Goal: Task Accomplishment & Management: Manage account settings

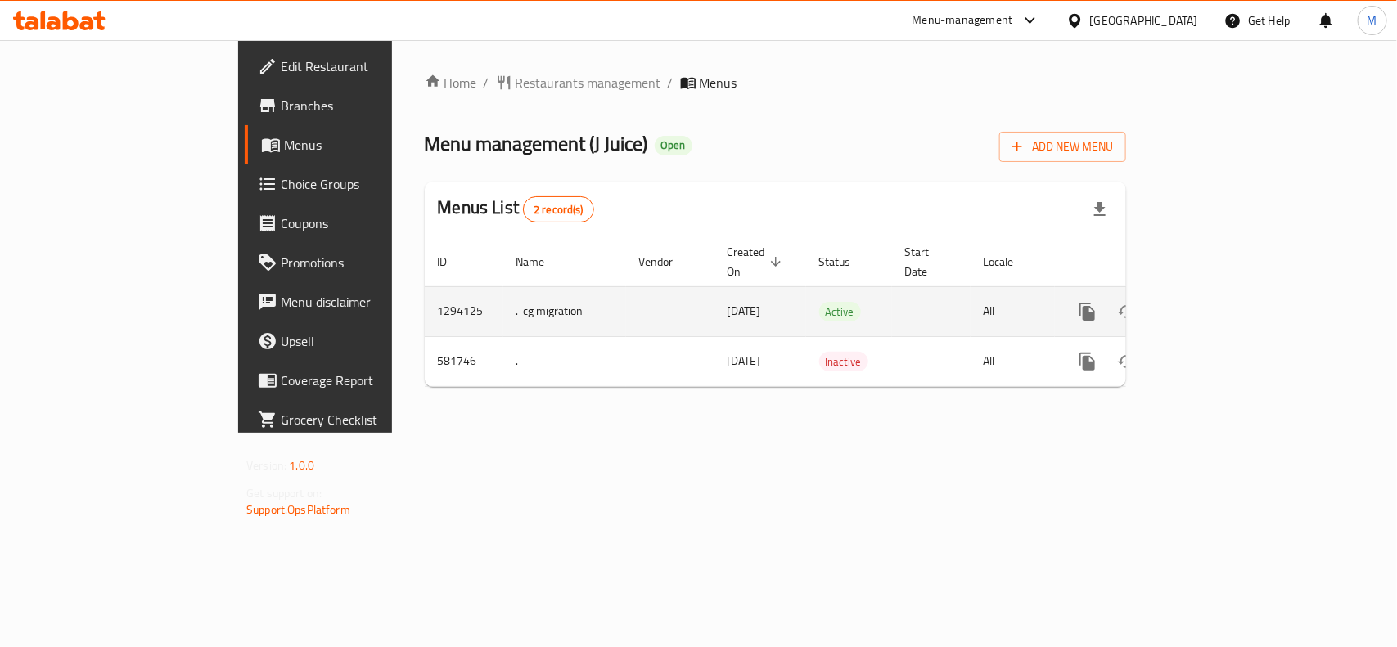
click at [1225, 295] on link "enhanced table" at bounding box center [1205, 311] width 39 height 39
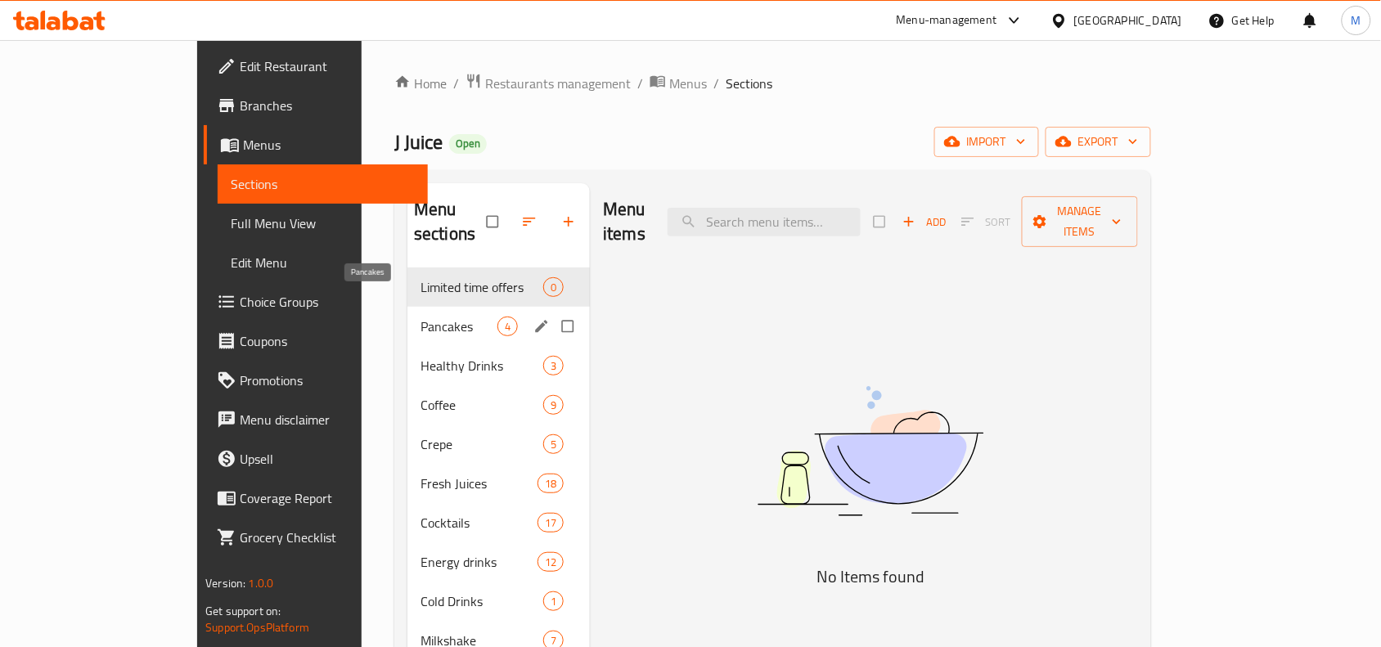
click at [421, 317] on span "Pancakes" at bounding box center [459, 327] width 77 height 20
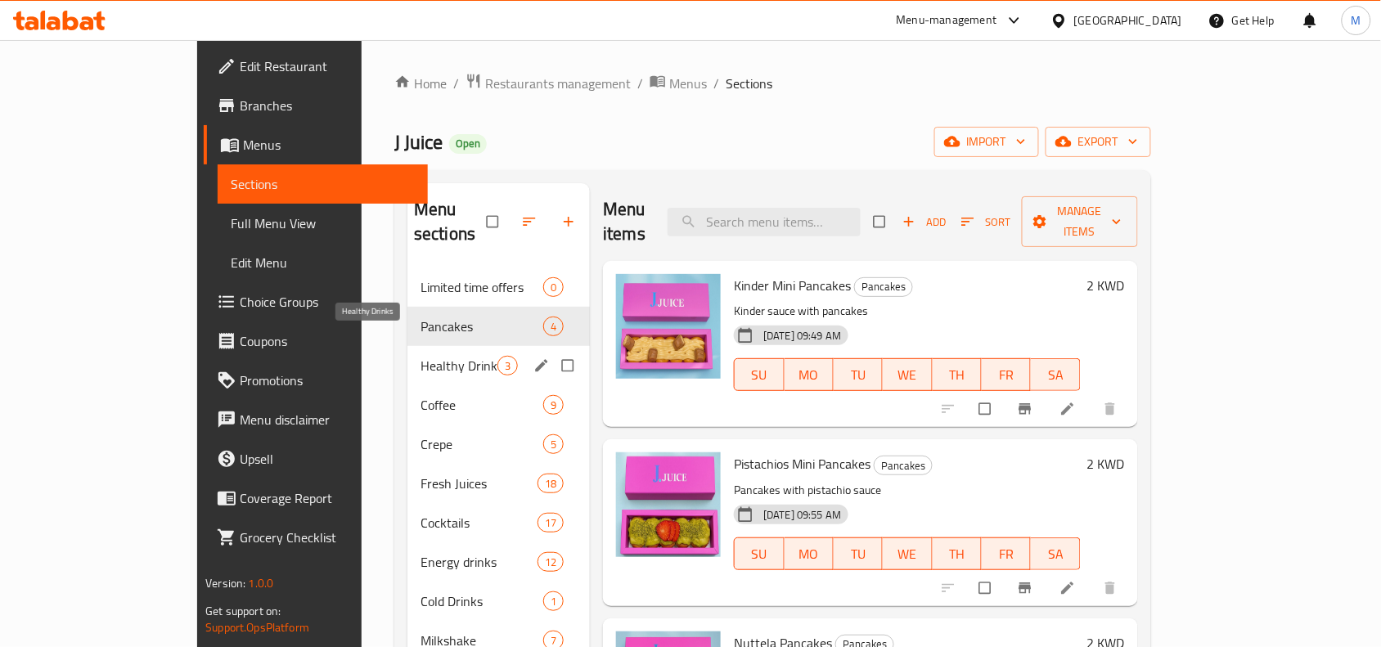
click at [421, 356] on span "Healthy Drinks" at bounding box center [459, 366] width 77 height 20
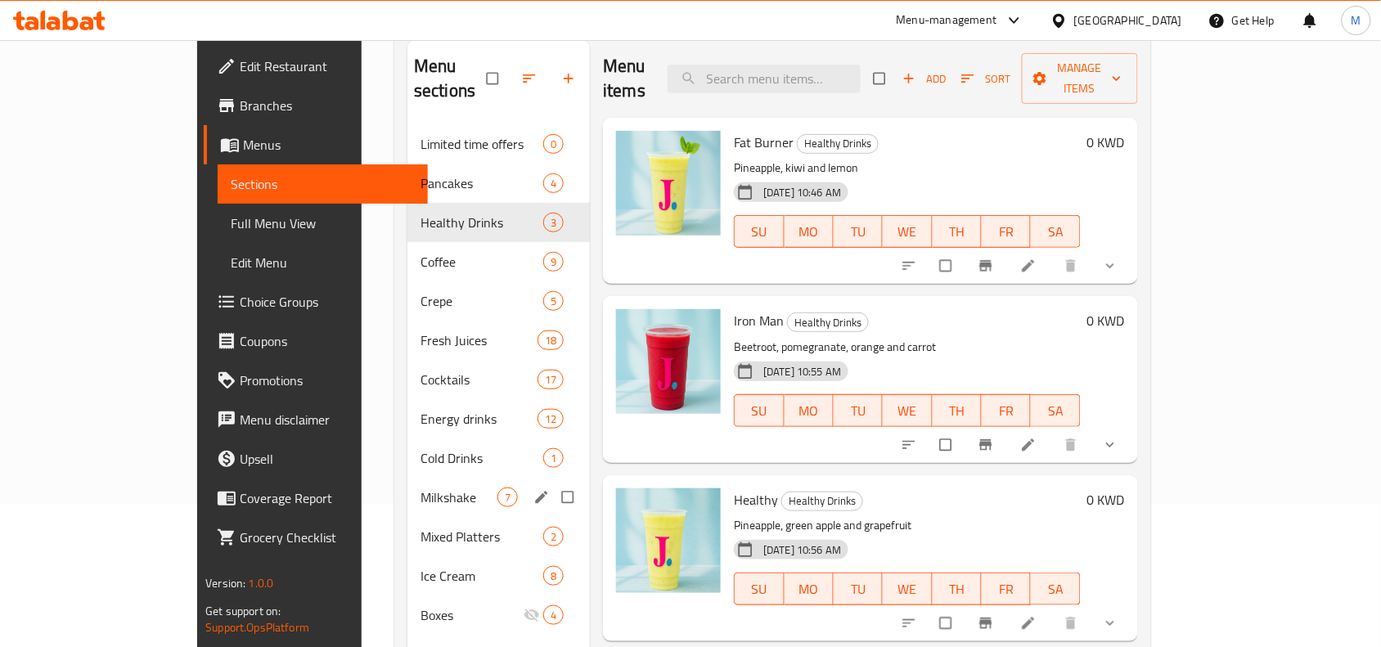
scroll to position [25, 0]
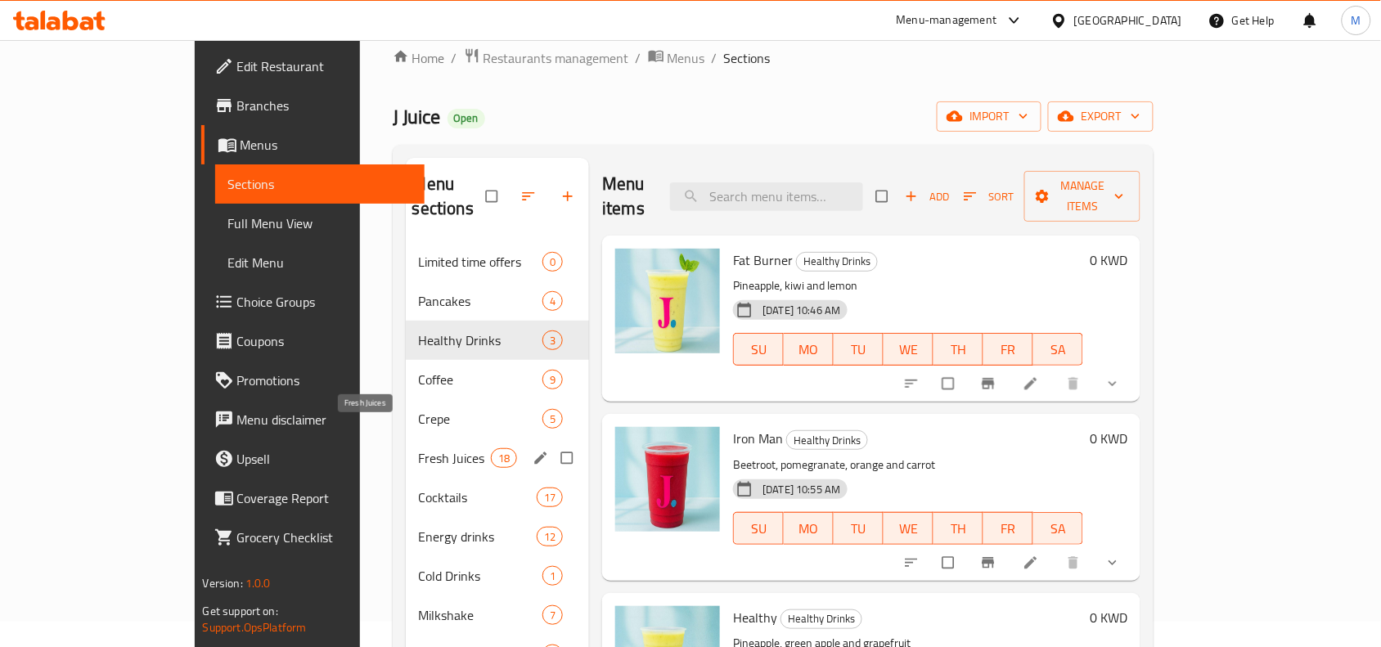
click at [419, 448] on span "Fresh Juices" at bounding box center [455, 458] width 72 height 20
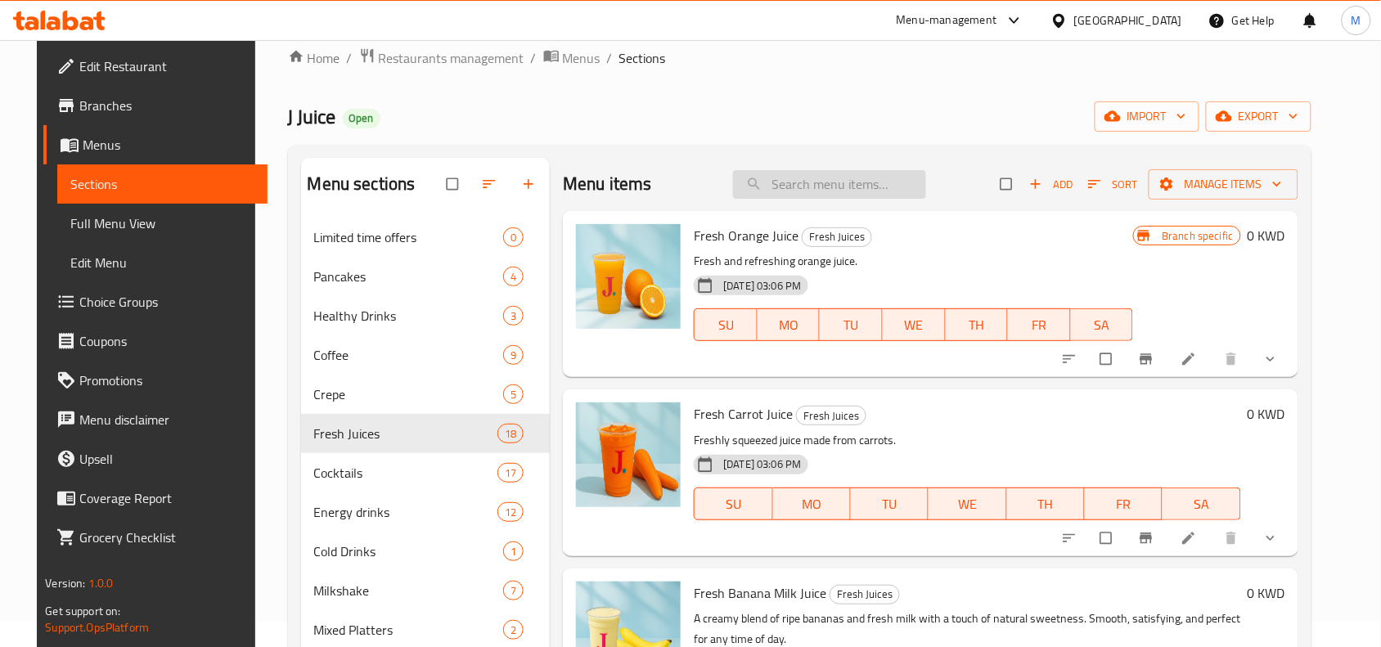
click at [845, 182] on input "search" at bounding box center [829, 184] width 193 height 29
type input "italian"
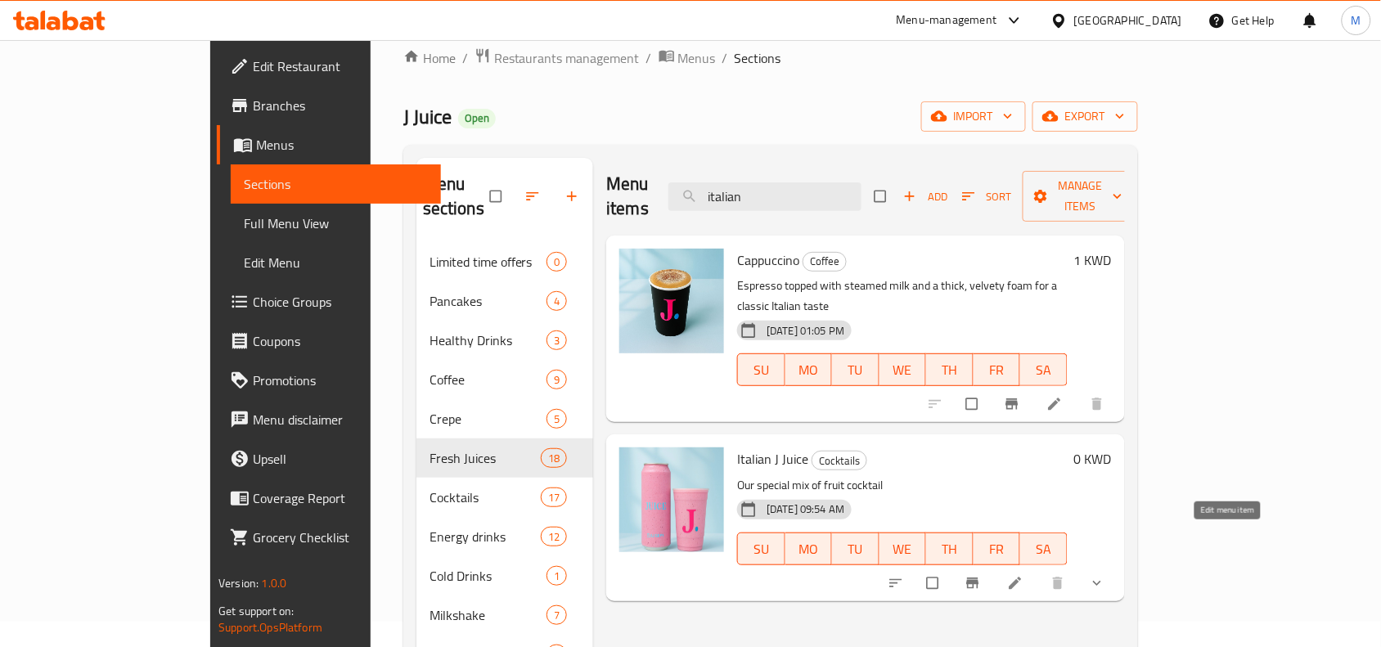
click at [1024, 575] on icon at bounding box center [1015, 583] width 16 height 16
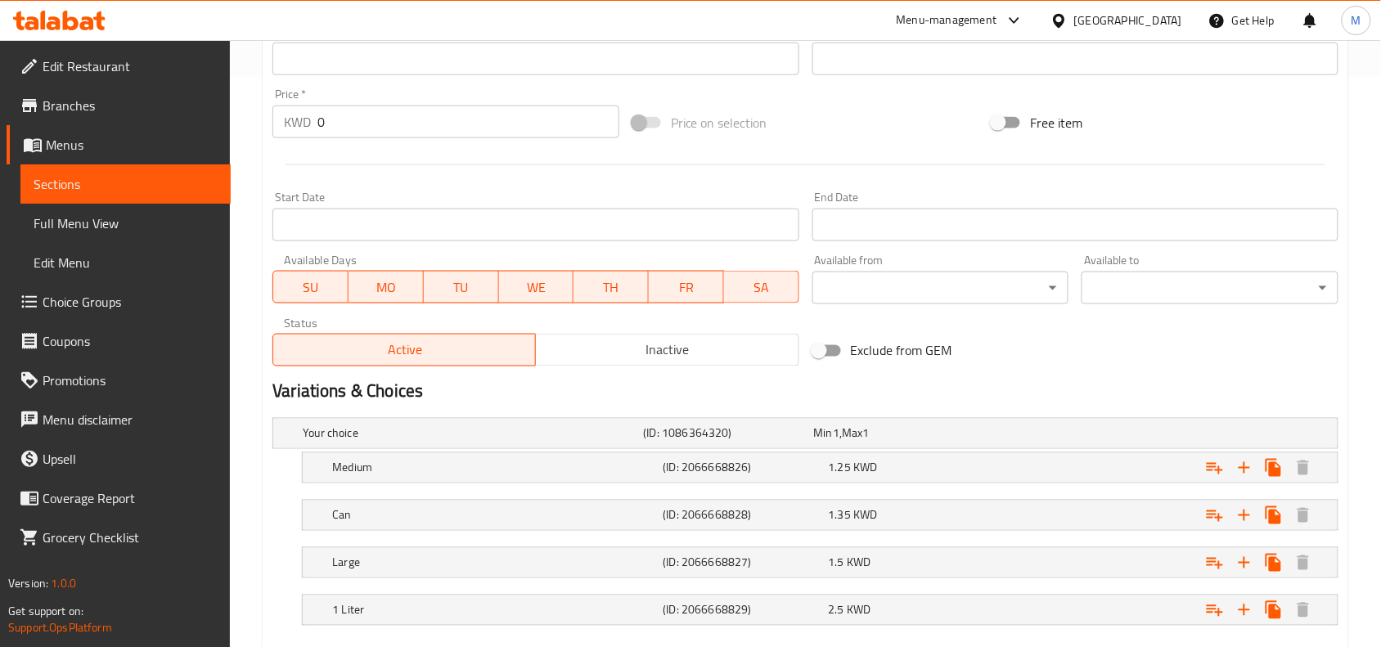
scroll to position [665, 0]
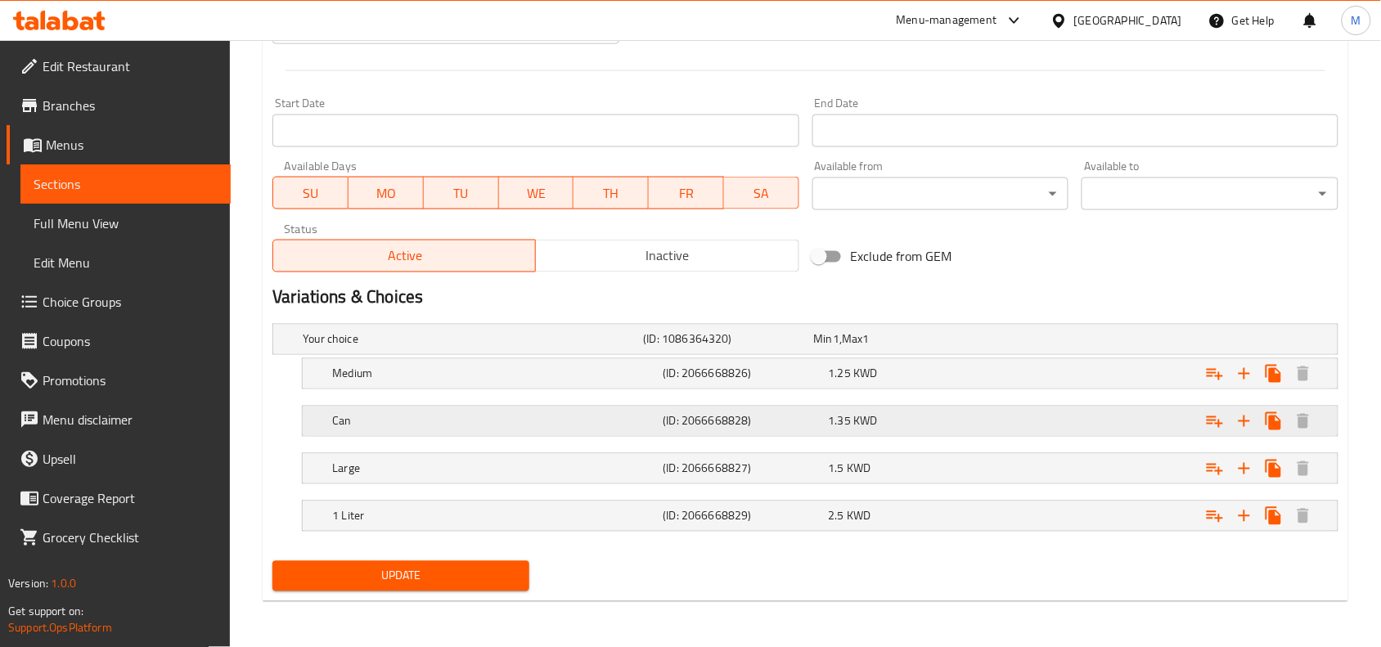
click at [459, 416] on h5 "Can" at bounding box center [494, 421] width 324 height 16
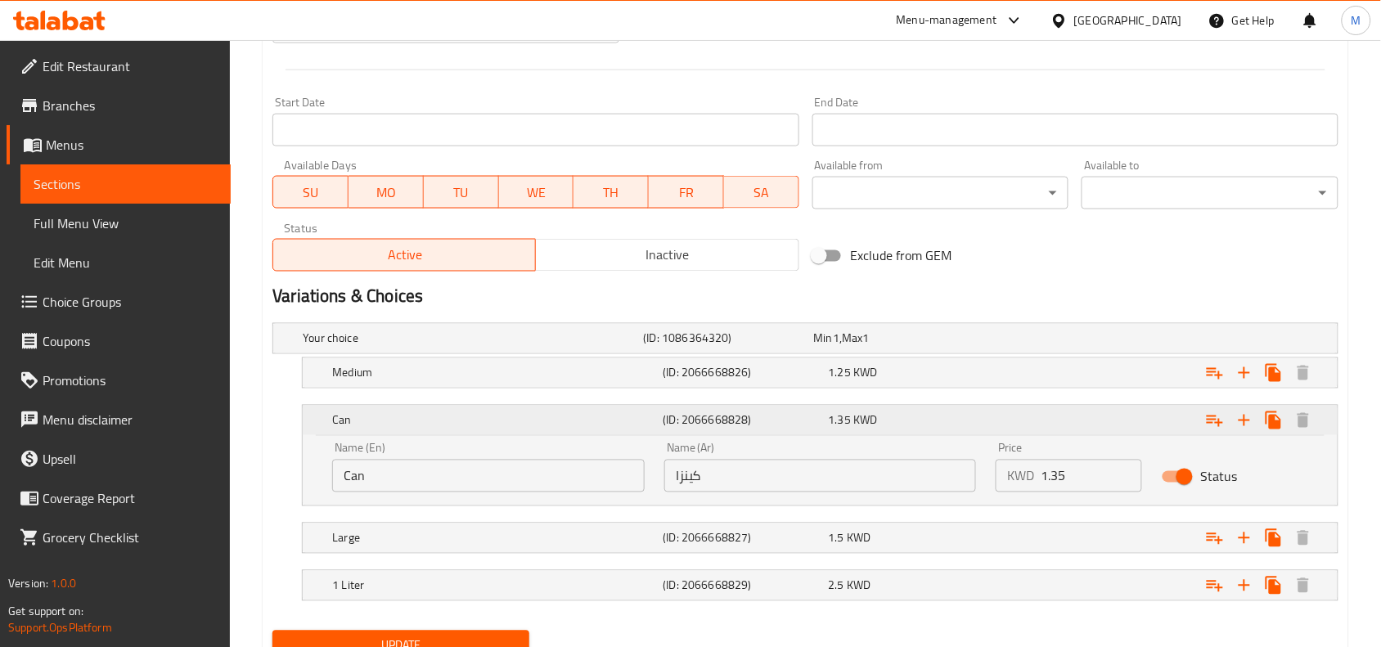
click at [459, 416] on h5 "Can" at bounding box center [494, 420] width 324 height 16
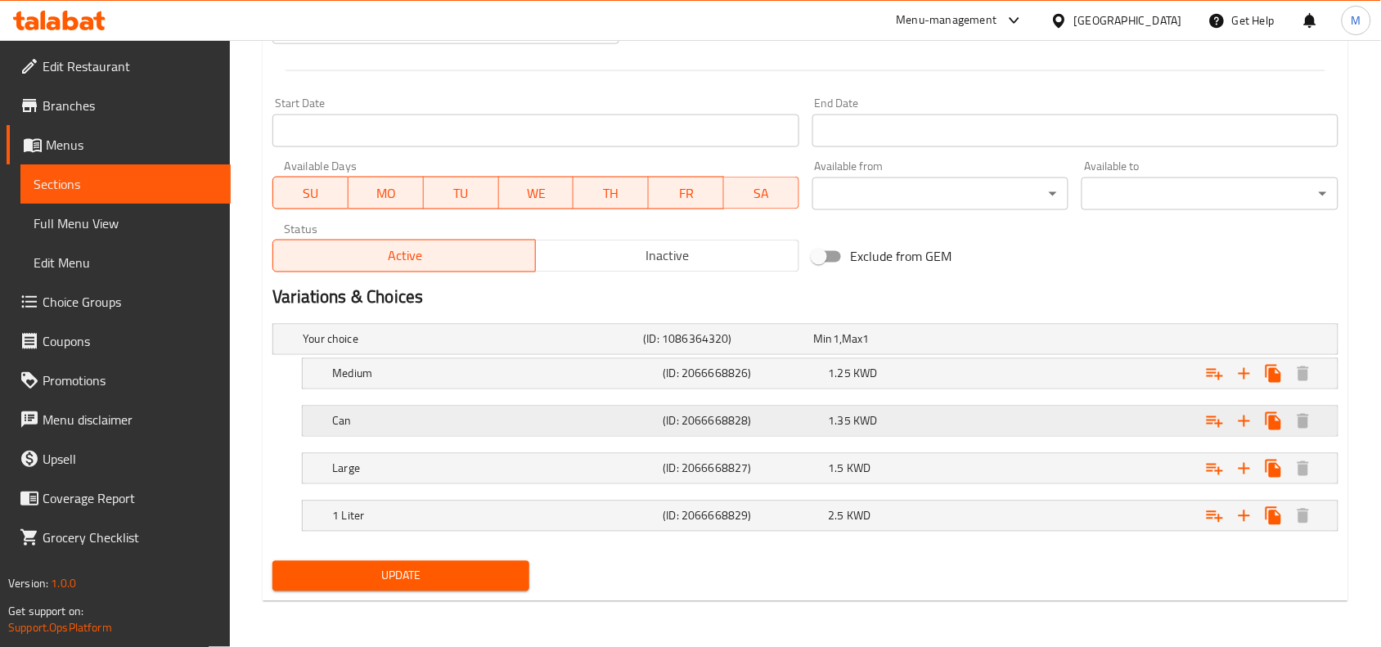
click at [459, 416] on h5 "Can" at bounding box center [494, 421] width 324 height 16
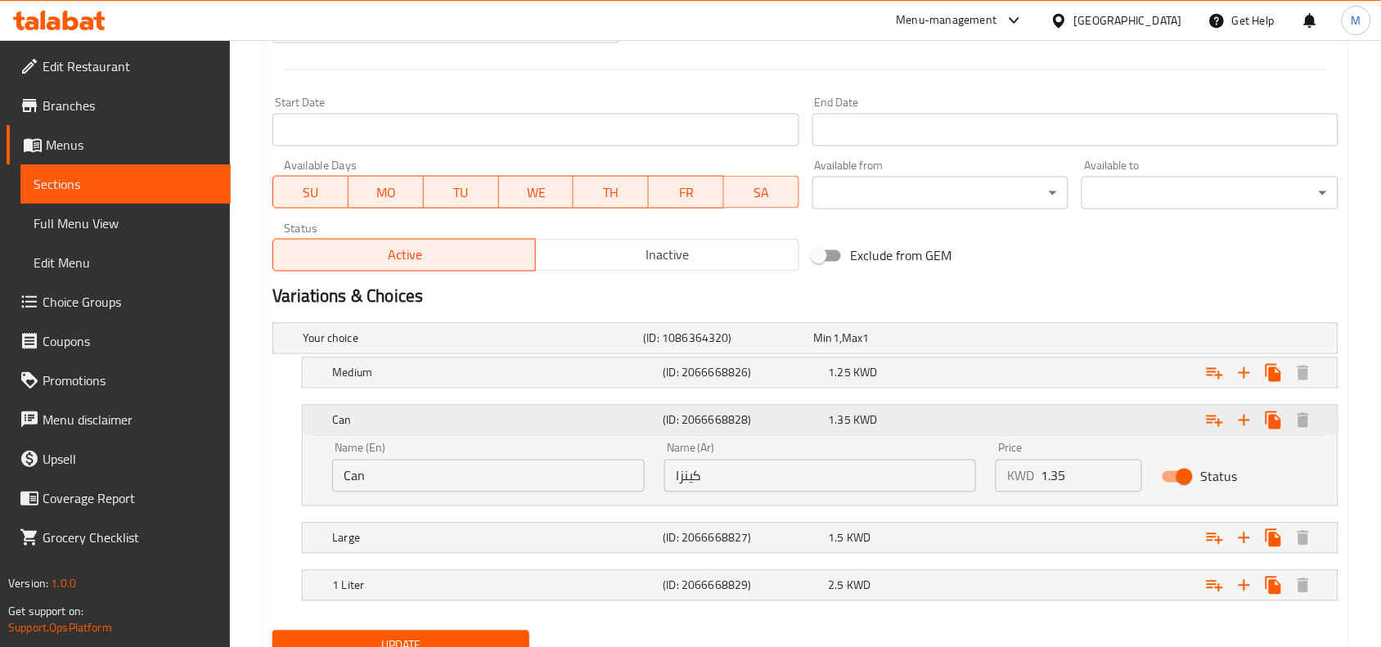
click at [459, 416] on h5 "Can" at bounding box center [494, 420] width 324 height 16
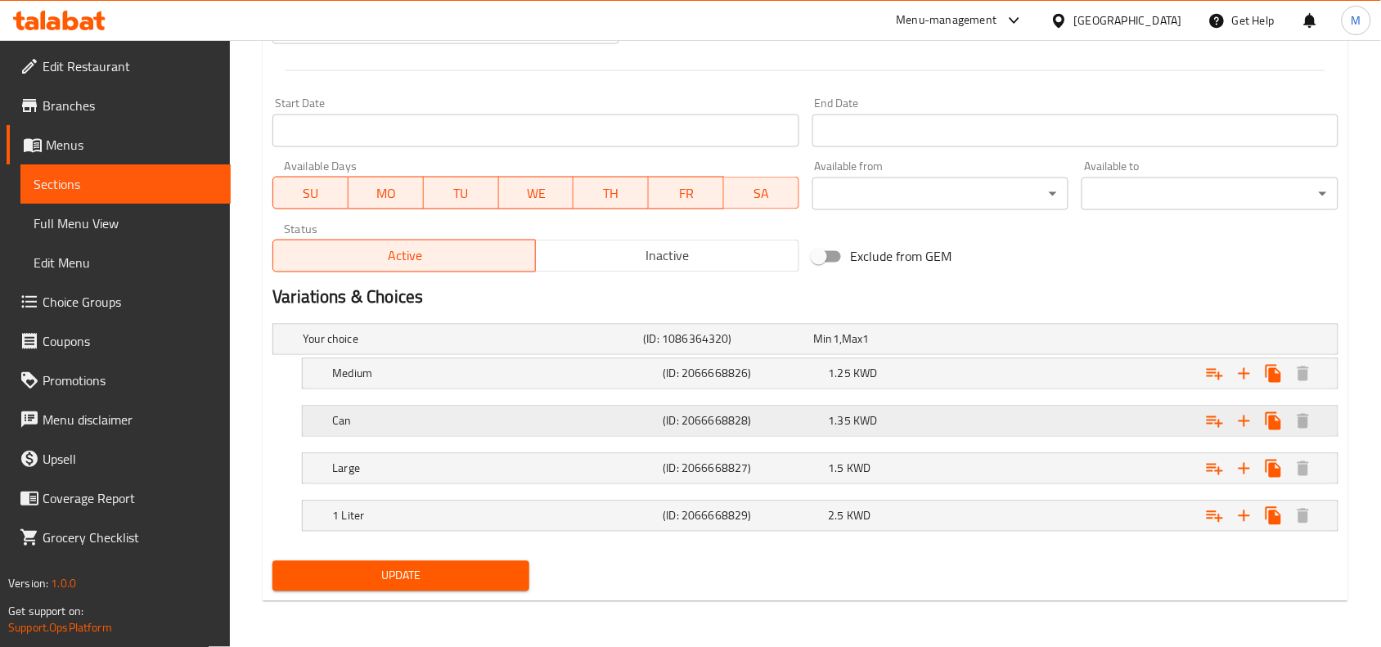
click at [459, 416] on h5 "Can" at bounding box center [494, 421] width 324 height 16
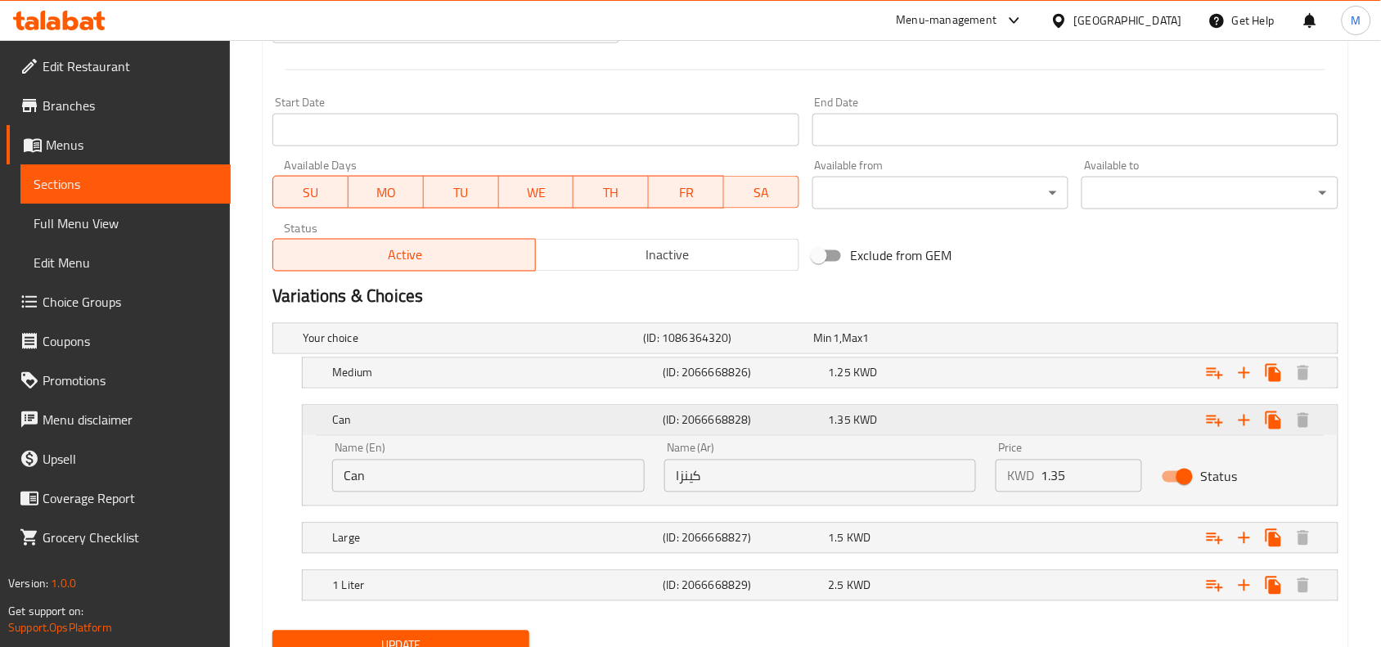
click at [459, 416] on h5 "Can" at bounding box center [494, 420] width 324 height 16
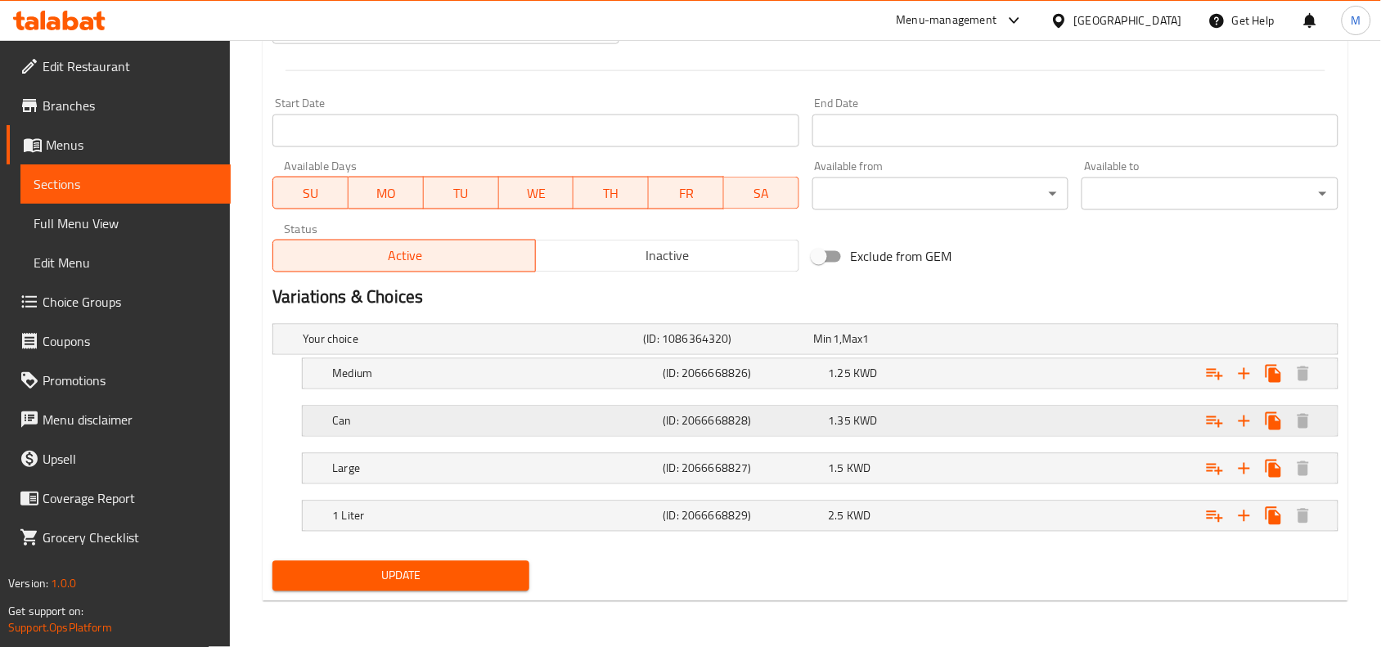
click at [545, 418] on h5 "Can" at bounding box center [494, 421] width 324 height 16
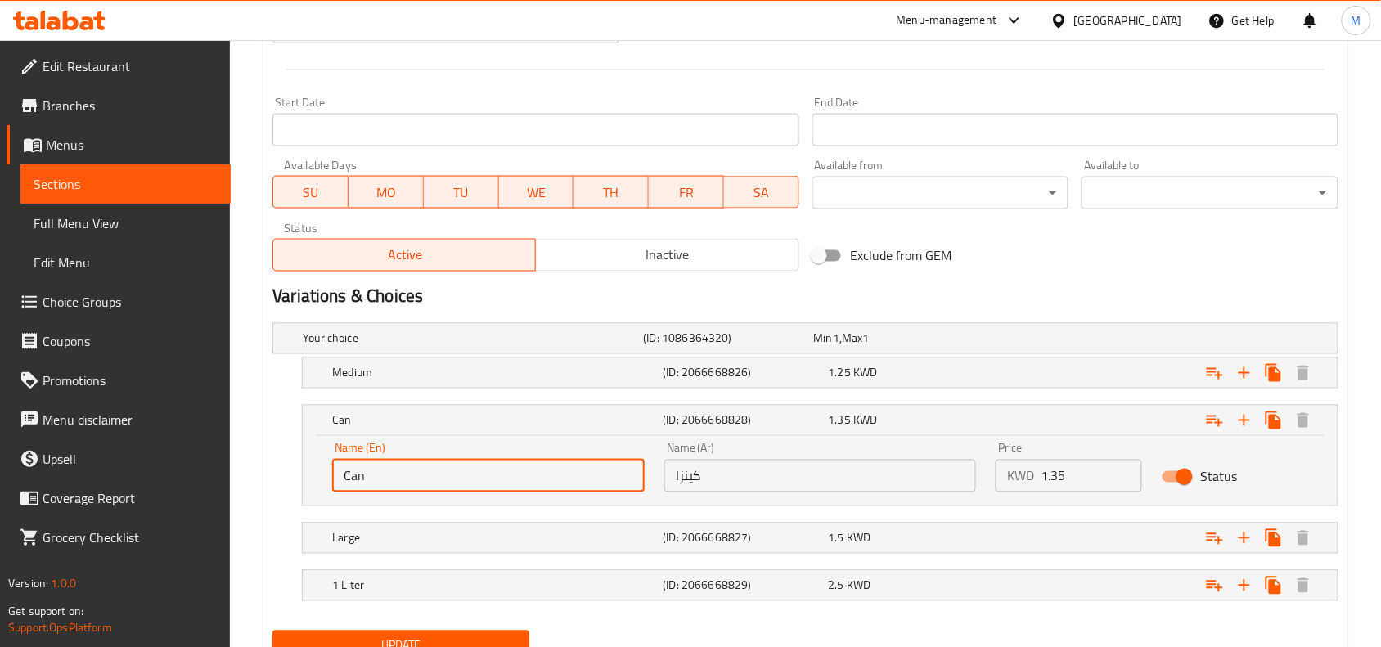
click at [385, 475] on input "Can" at bounding box center [488, 476] width 313 height 33
type input "kinza"
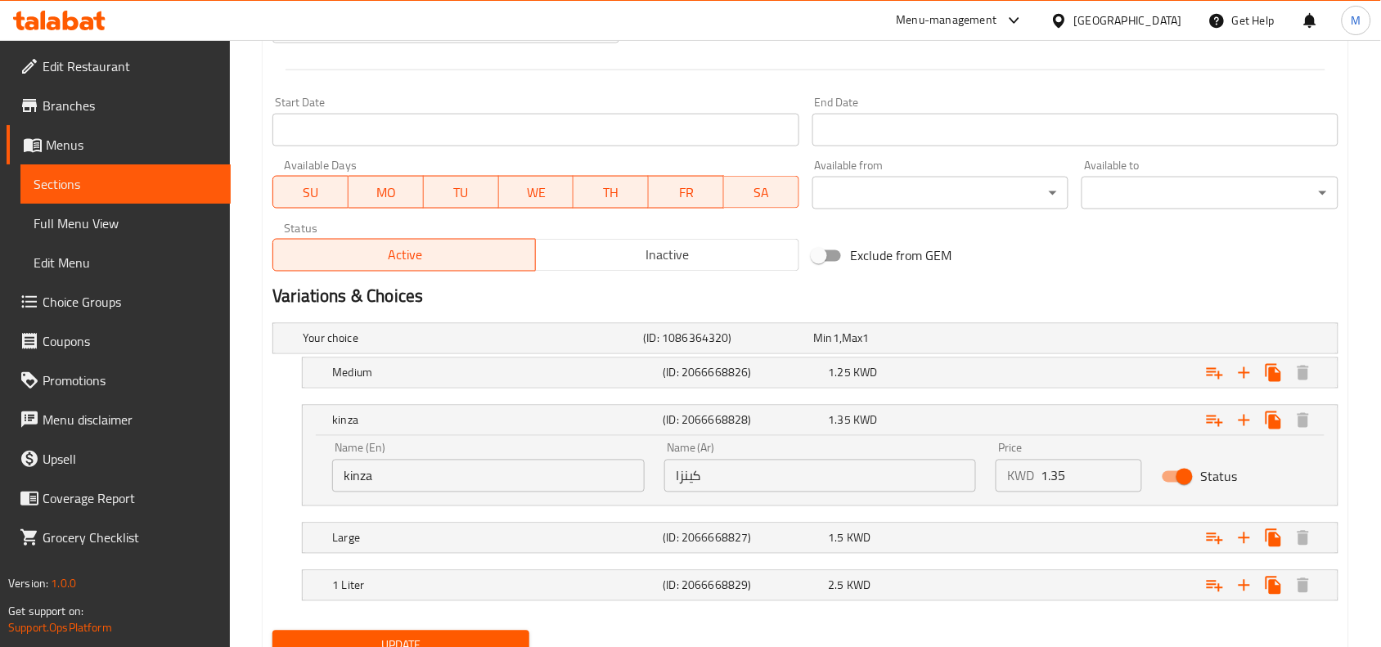
click at [293, 466] on div "kinza (ID: 2066668828) 1.35 KWD Name (En) kinza Name (En) Name (Ar) كينزا Name …" at bounding box center [806, 455] width 1066 height 101
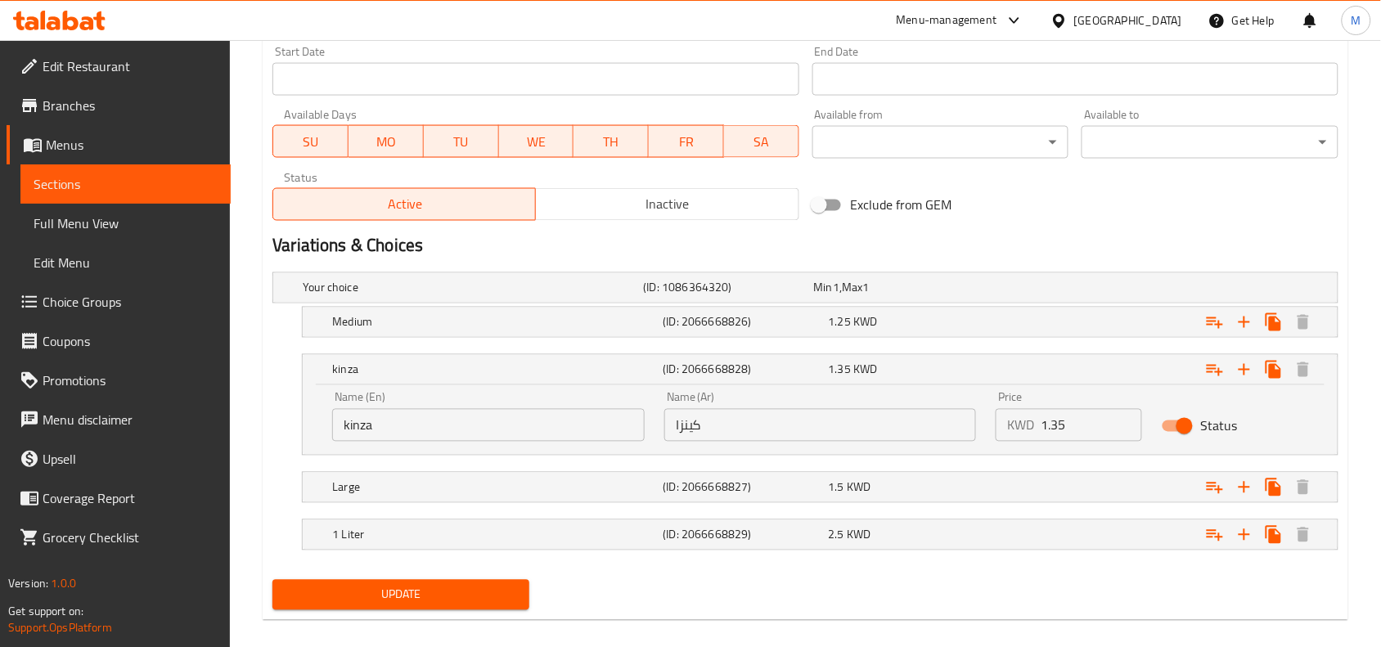
scroll to position [737, 0]
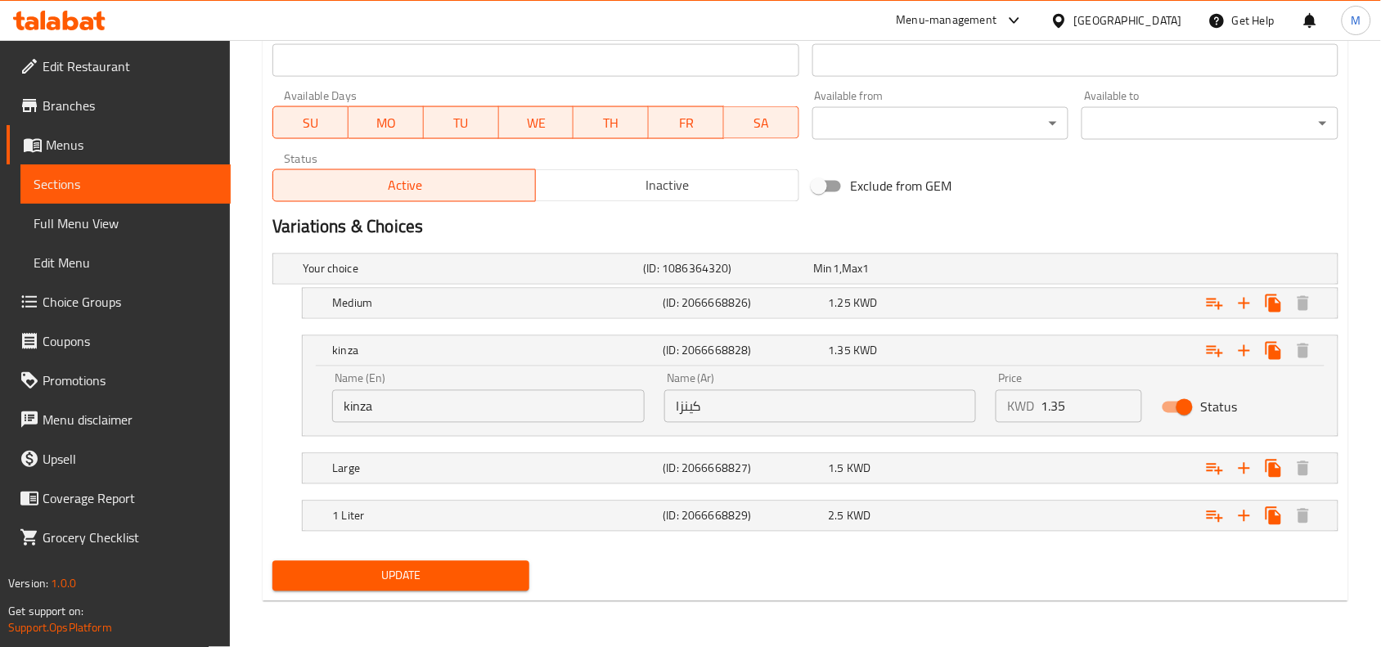
click at [383, 570] on span "Update" at bounding box center [401, 576] width 231 height 20
click at [484, 299] on h5 "Medium" at bounding box center [494, 303] width 324 height 16
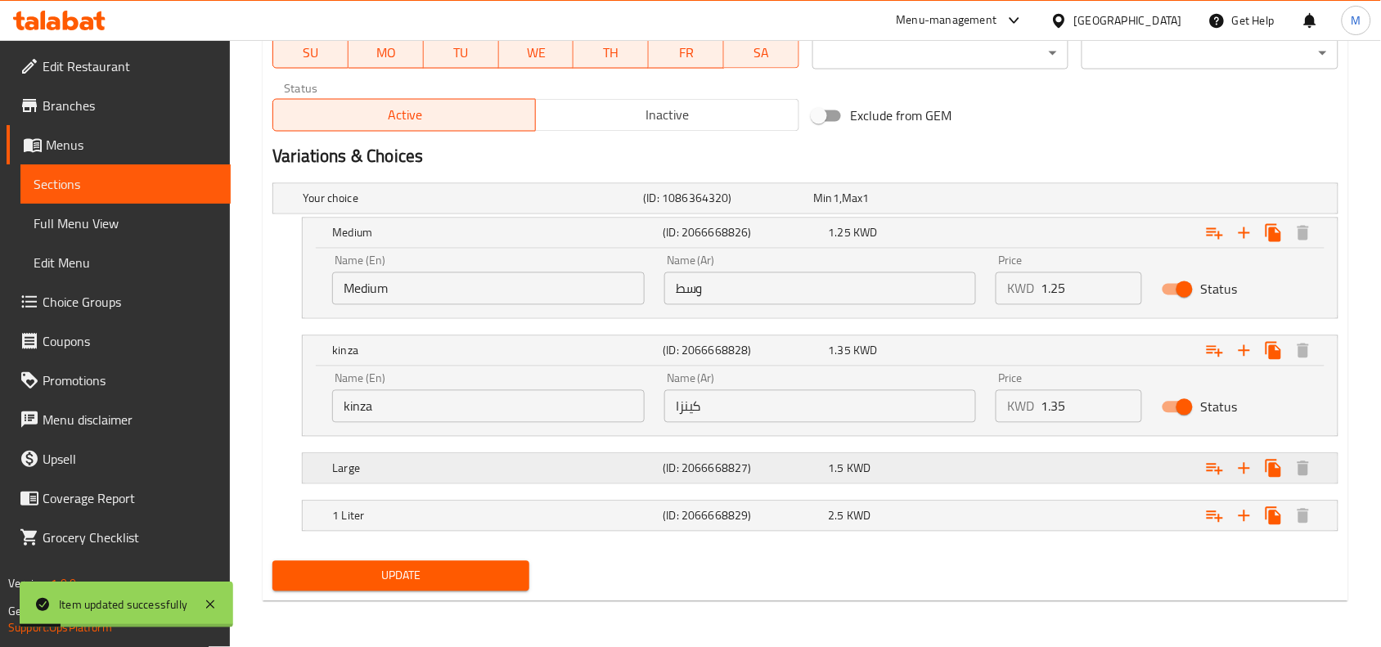
click at [463, 462] on h5 "Large" at bounding box center [494, 469] width 324 height 16
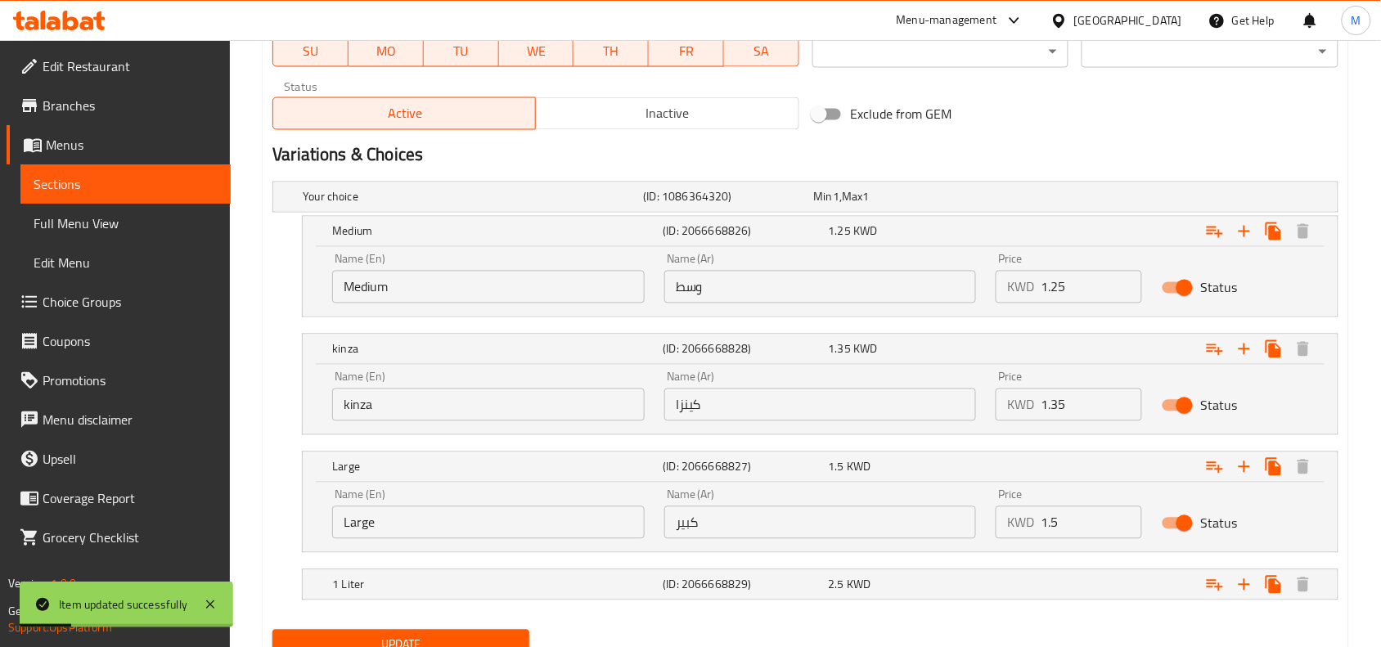
scroll to position [876, 0]
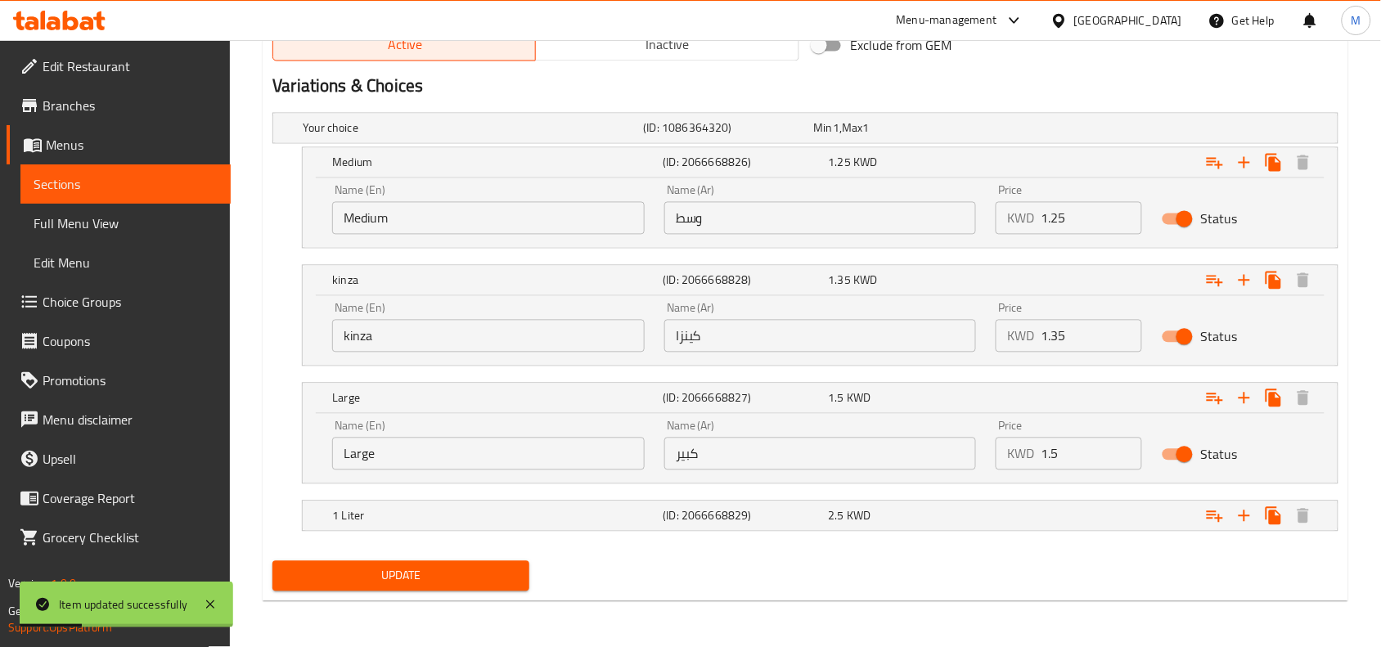
click at [462, 503] on div "1 Liter (ID: 2066668829) 2.5 KWD" at bounding box center [825, 516] width 993 height 36
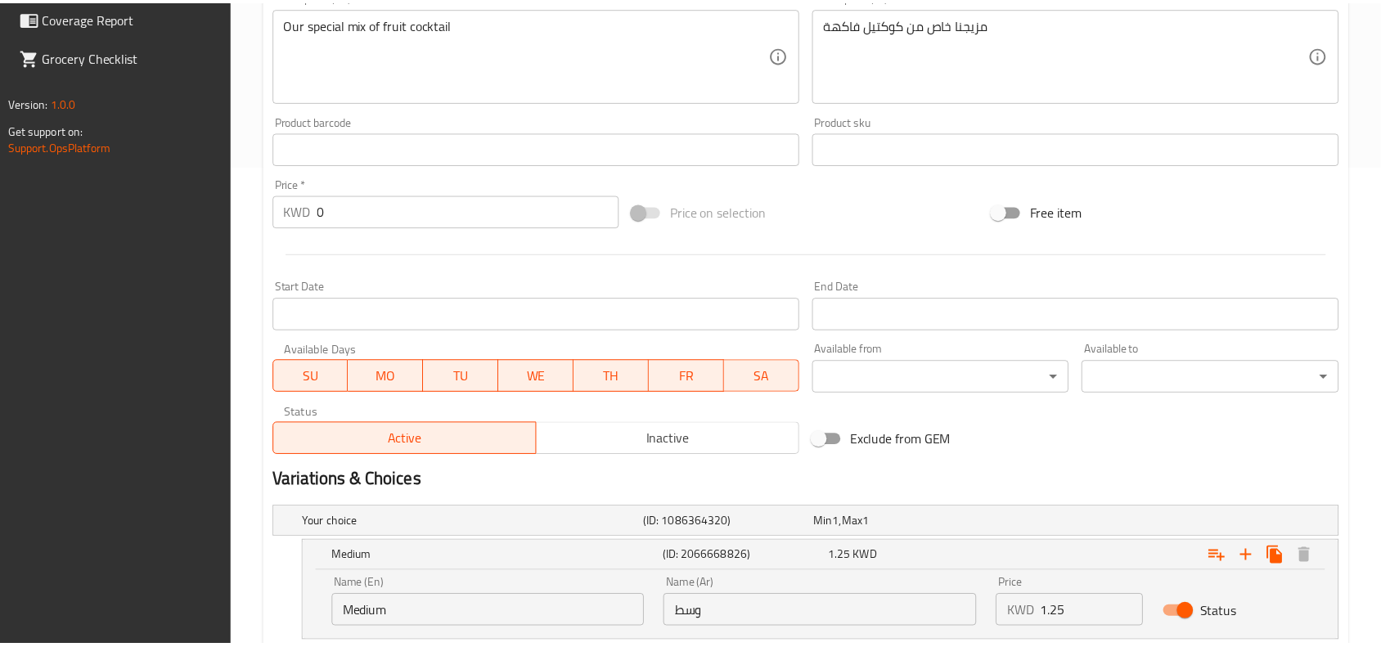
scroll to position [947, 0]
